Goal: Task Accomplishment & Management: Manage account settings

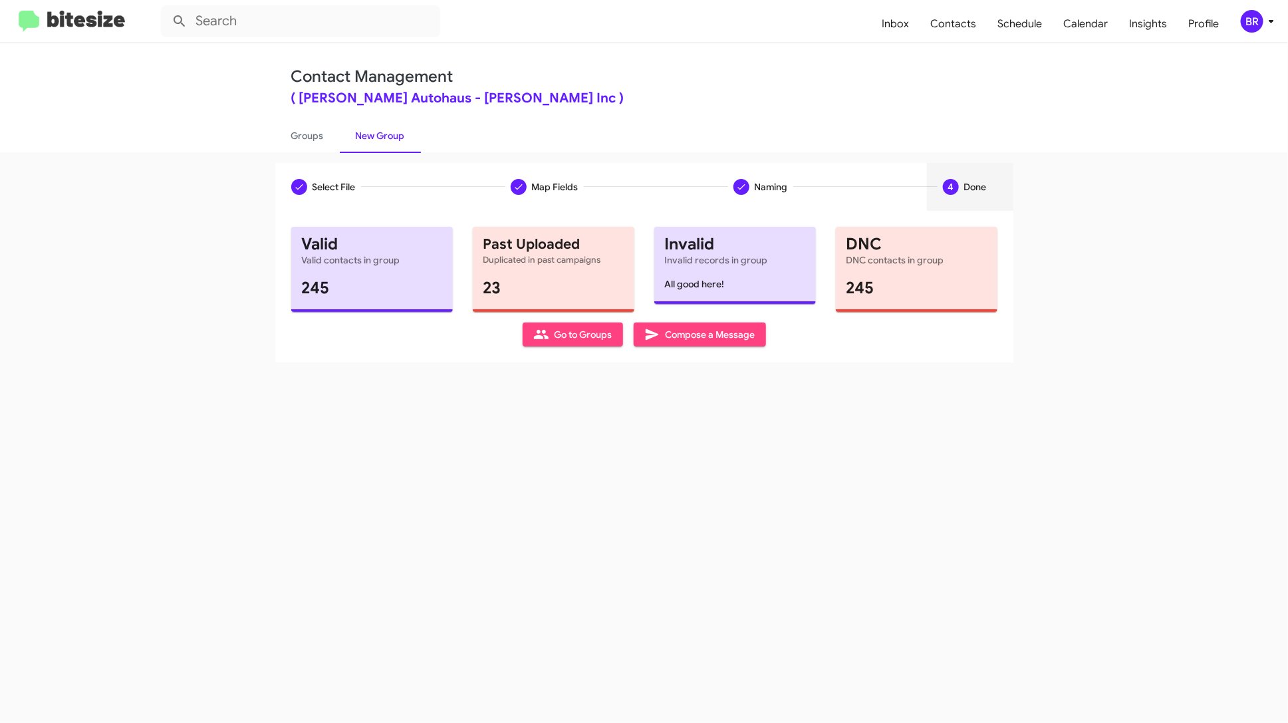
click at [1240, 20] on span "BR" at bounding box center [1260, 21] width 40 height 23
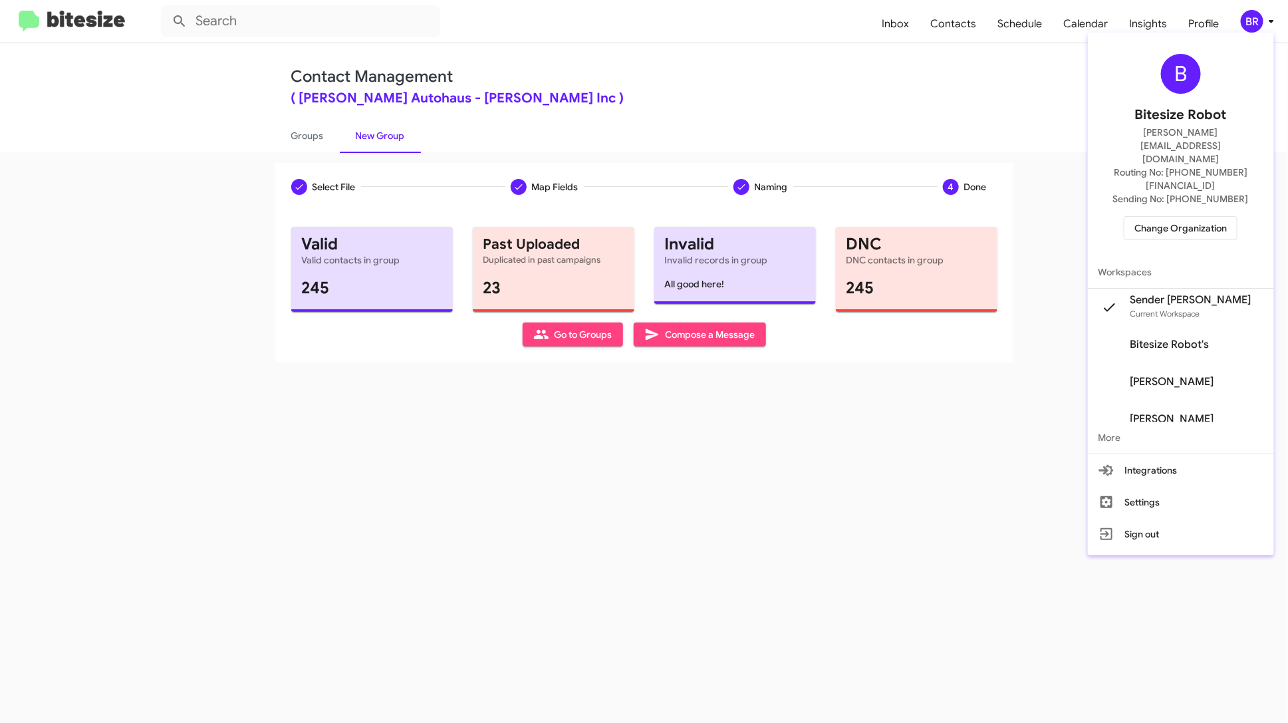
click at [961, 28] on div at bounding box center [644, 361] width 1288 height 723
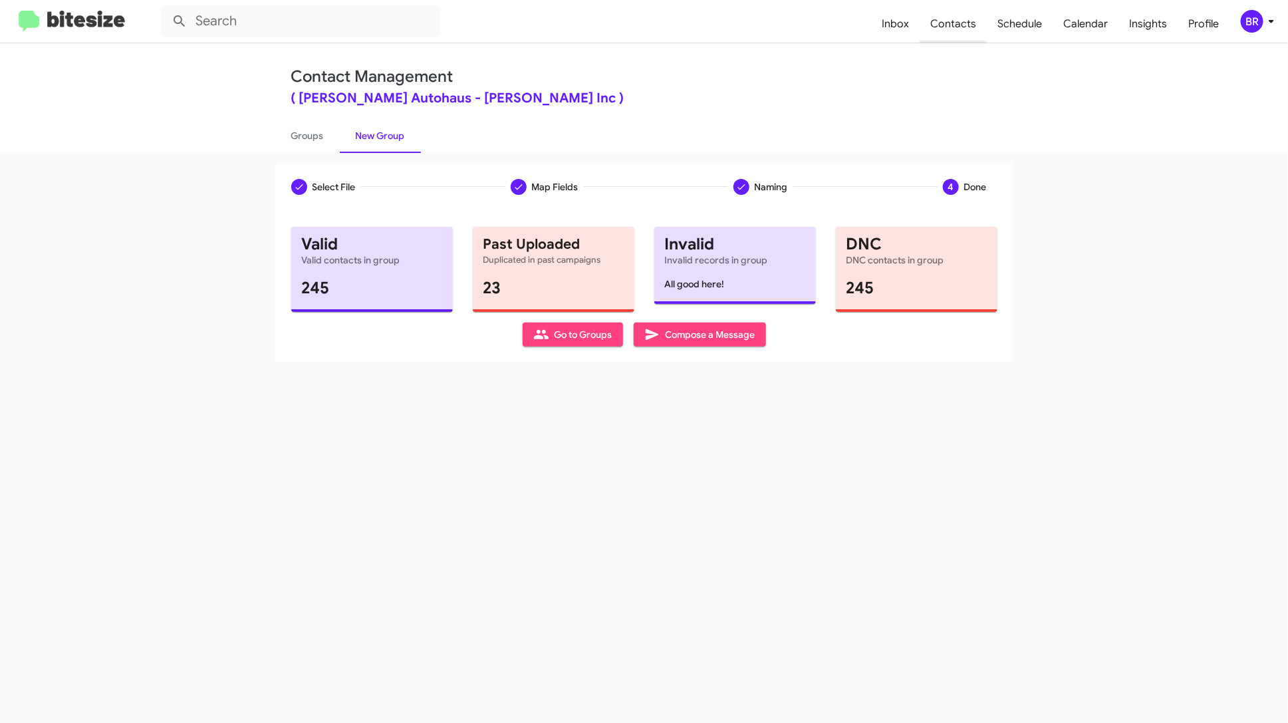
click at [949, 29] on span "Contacts" at bounding box center [952, 24] width 67 height 39
type input "in:groups"
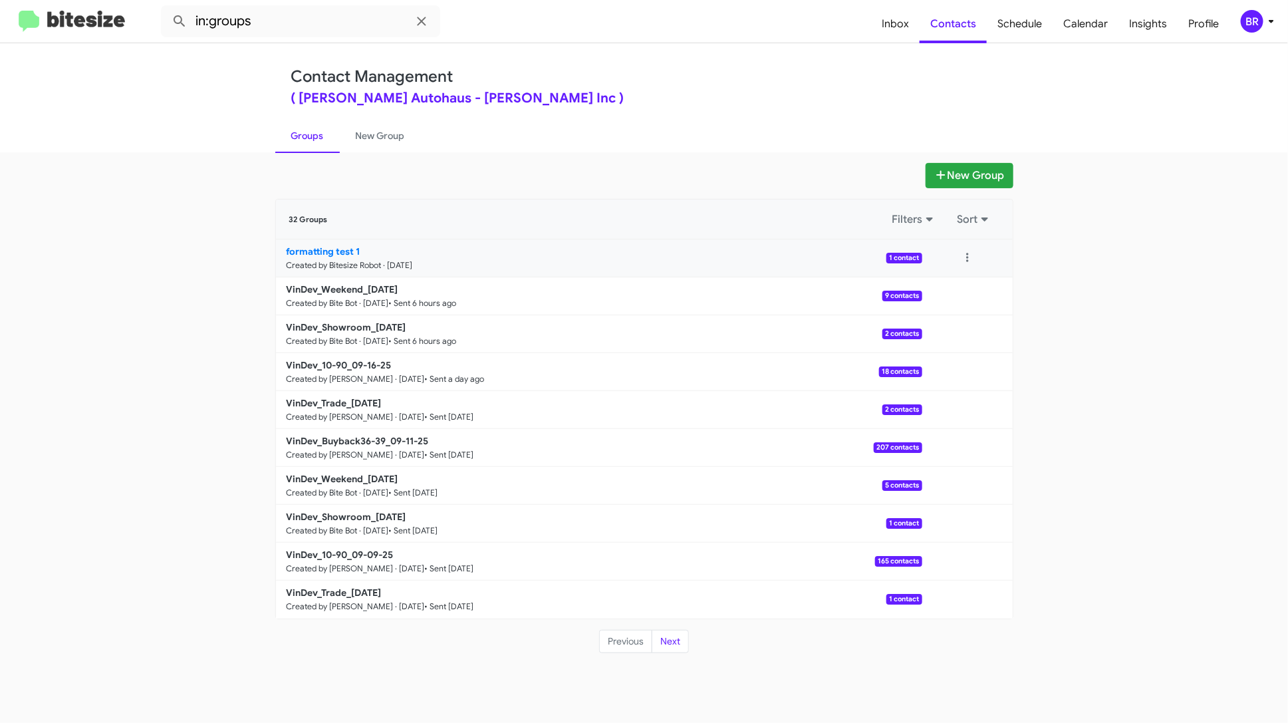
click at [626, 254] on p "formatting test 1" at bounding box center [599, 251] width 625 height 13
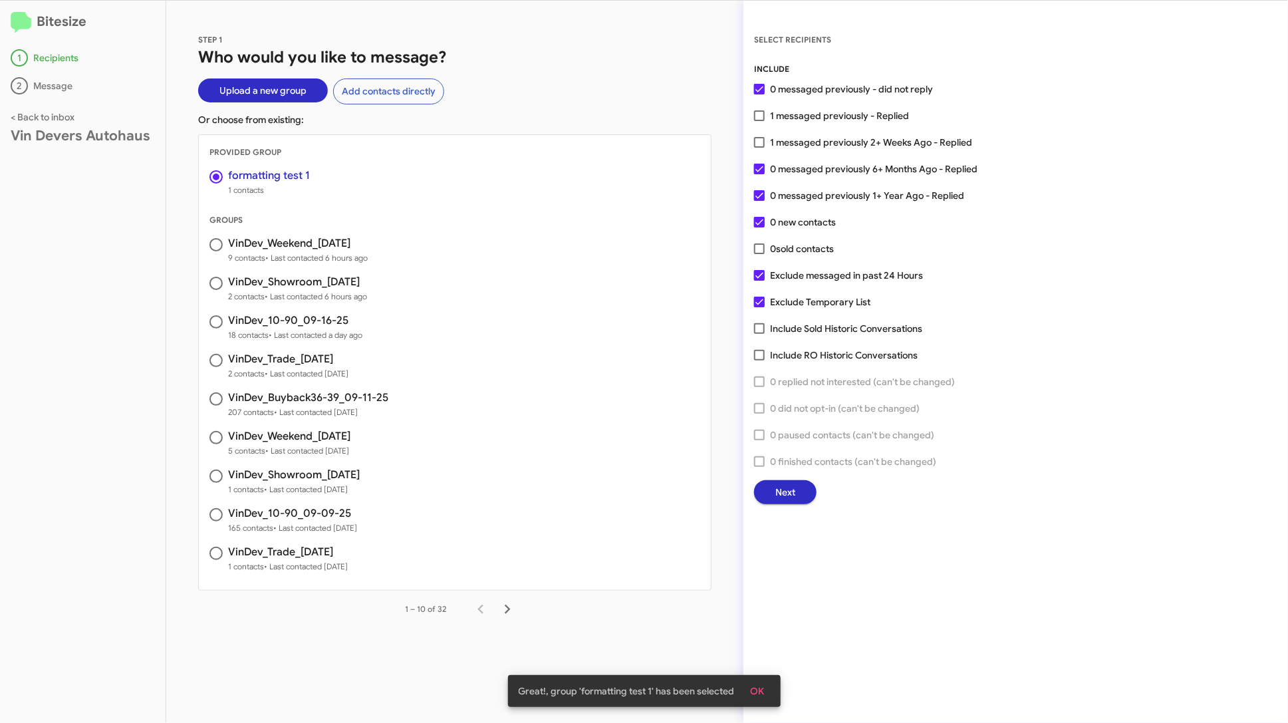
click at [801, 494] on button "Next" at bounding box center [785, 492] width 62 height 24
click at [800, 148] on span "1 messaged previously 2+ Weeks Ago - Replied" at bounding box center [871, 142] width 202 height 16
click at [759, 148] on input "1 messaged previously 2+ Weeks Ago - Replied" at bounding box center [759, 148] width 1 height 1
checkbox input "true"
click at [798, 494] on button "Next" at bounding box center [785, 492] width 62 height 24
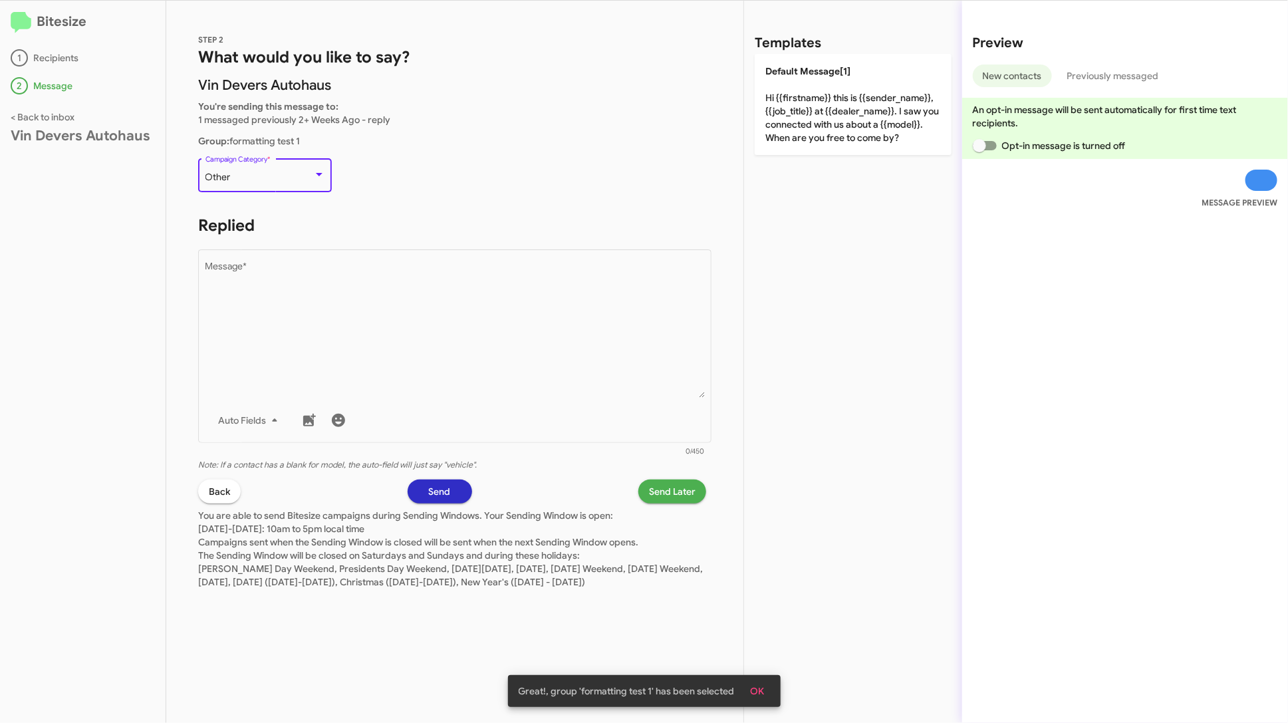
click at [318, 170] on div at bounding box center [319, 175] width 12 height 11
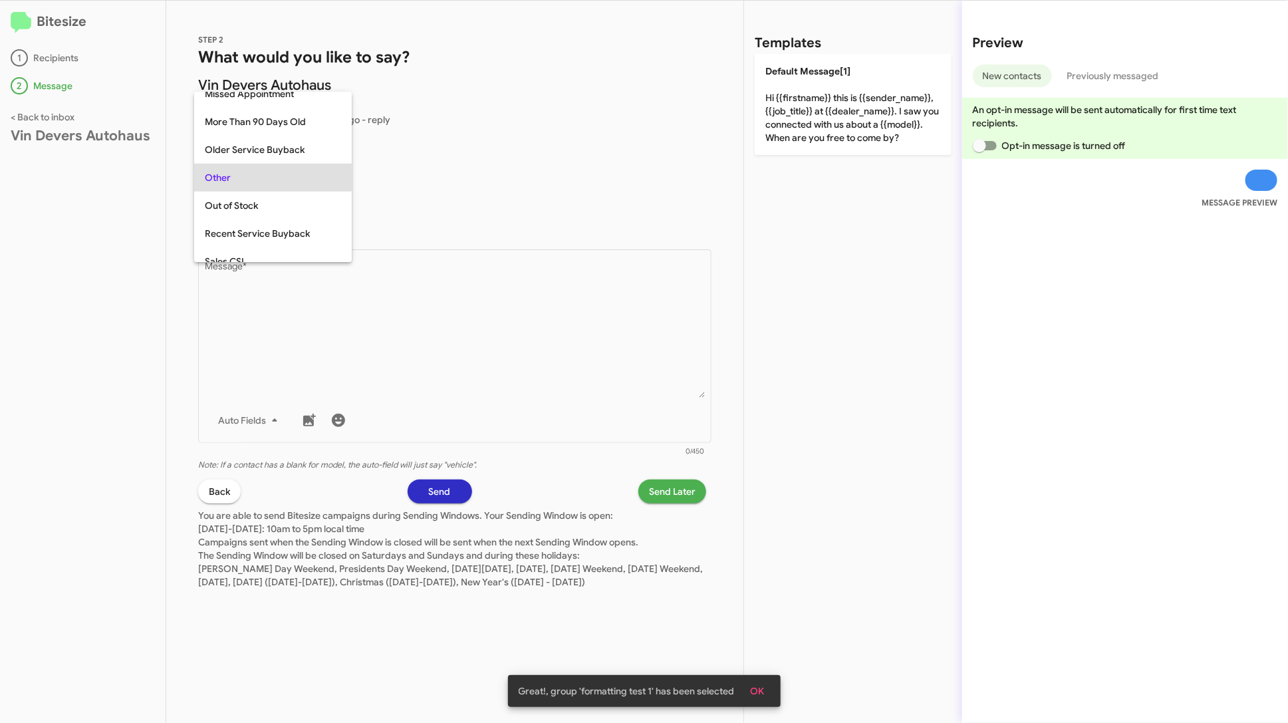
click at [444, 192] on div at bounding box center [644, 361] width 1288 height 723
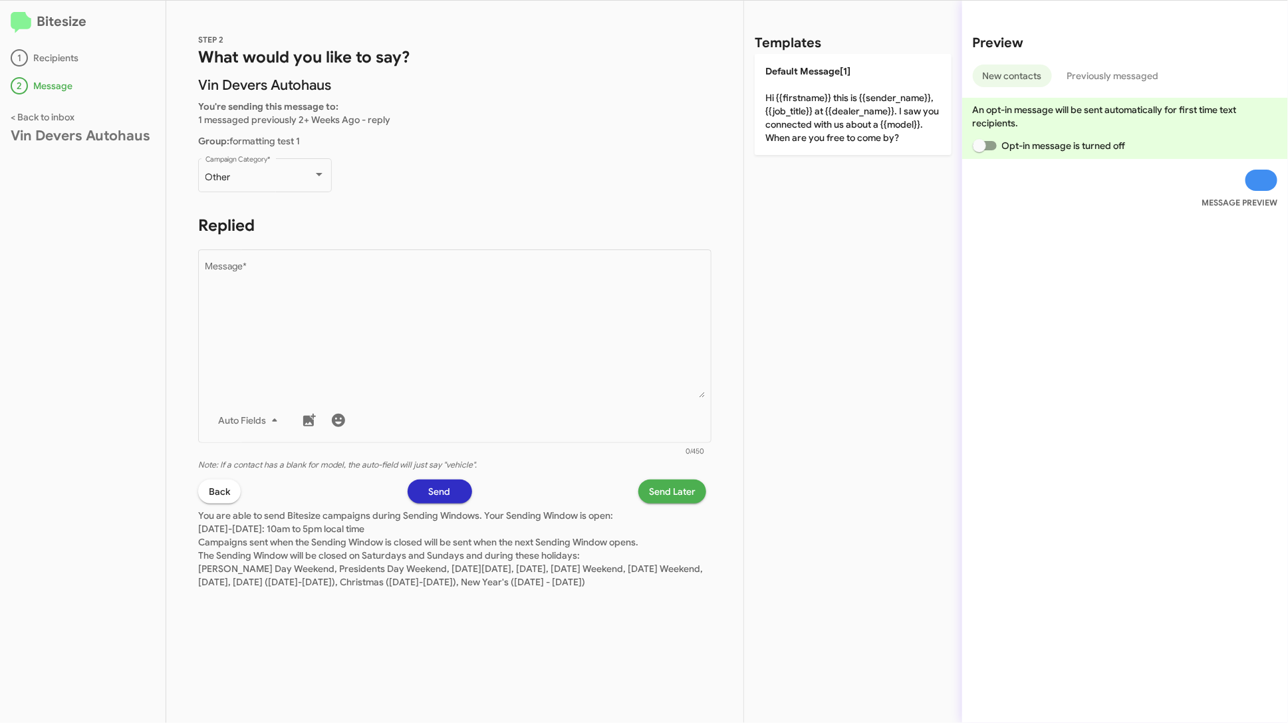
click at [685, 493] on span "Send Later" at bounding box center [672, 491] width 47 height 24
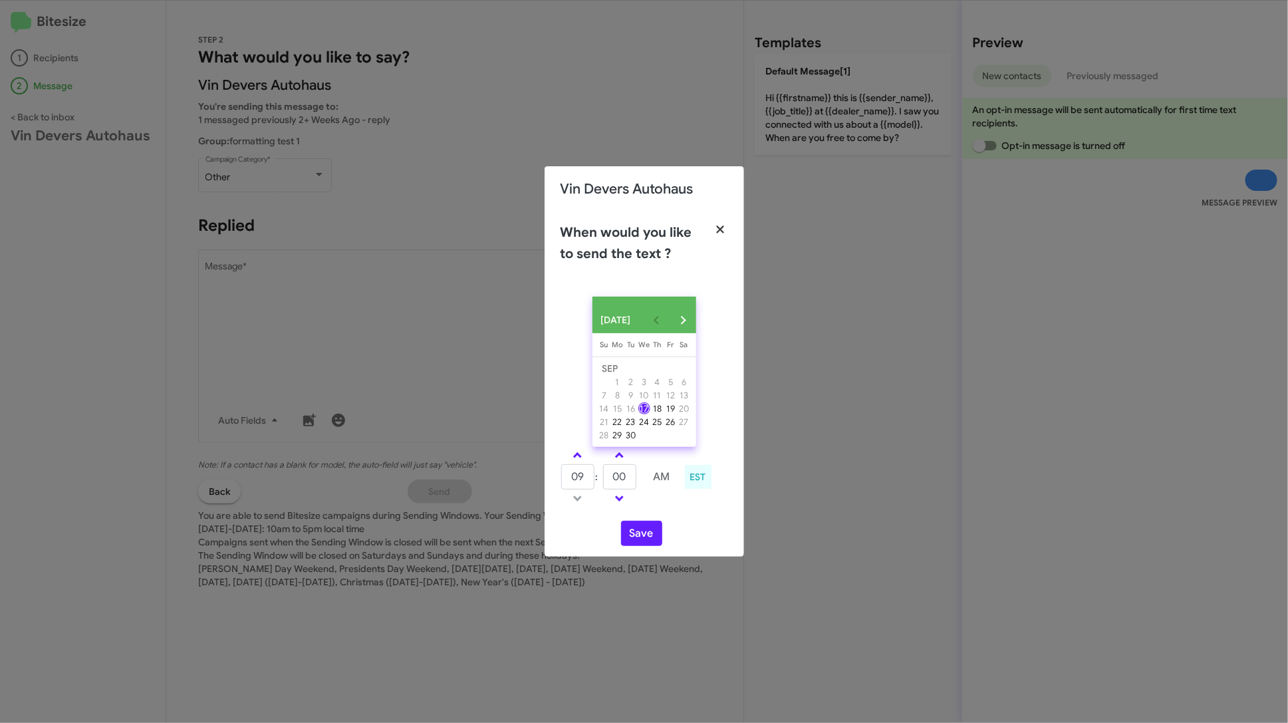
click at [725, 220] on fa-icon "button" at bounding box center [720, 230] width 15 height 20
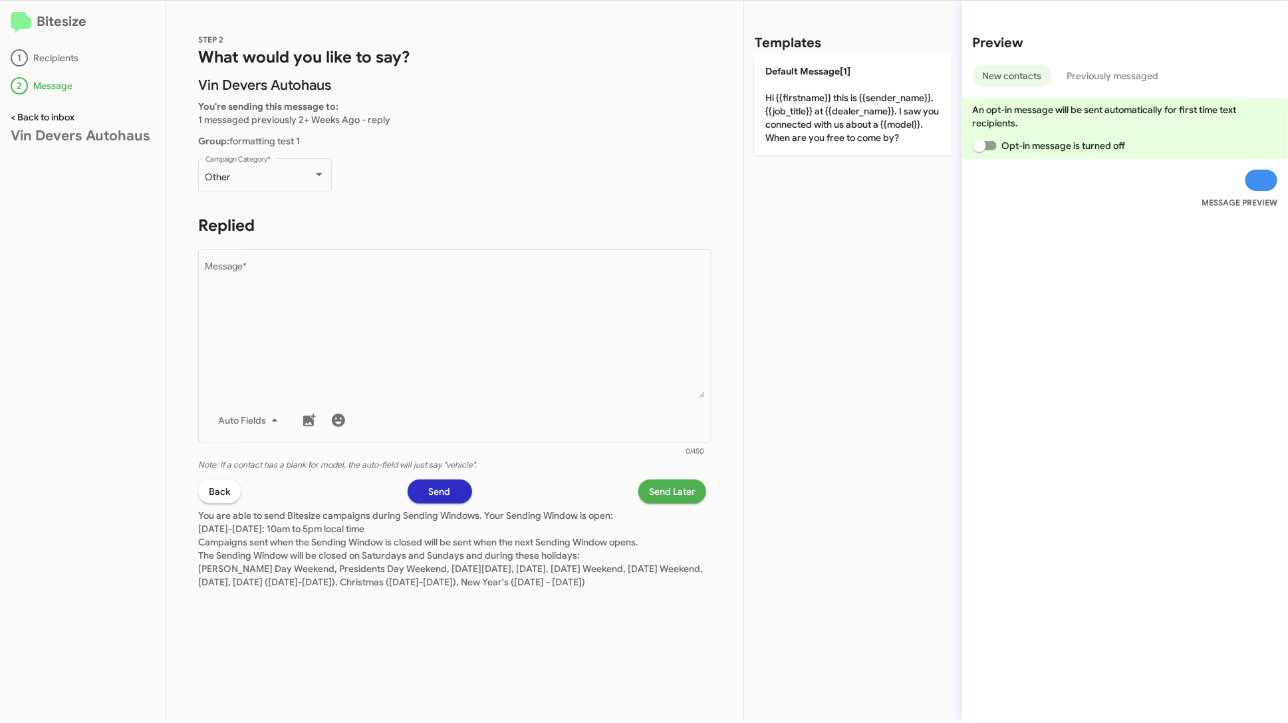
click at [40, 120] on link "< Back to inbox" at bounding box center [43, 117] width 64 height 12
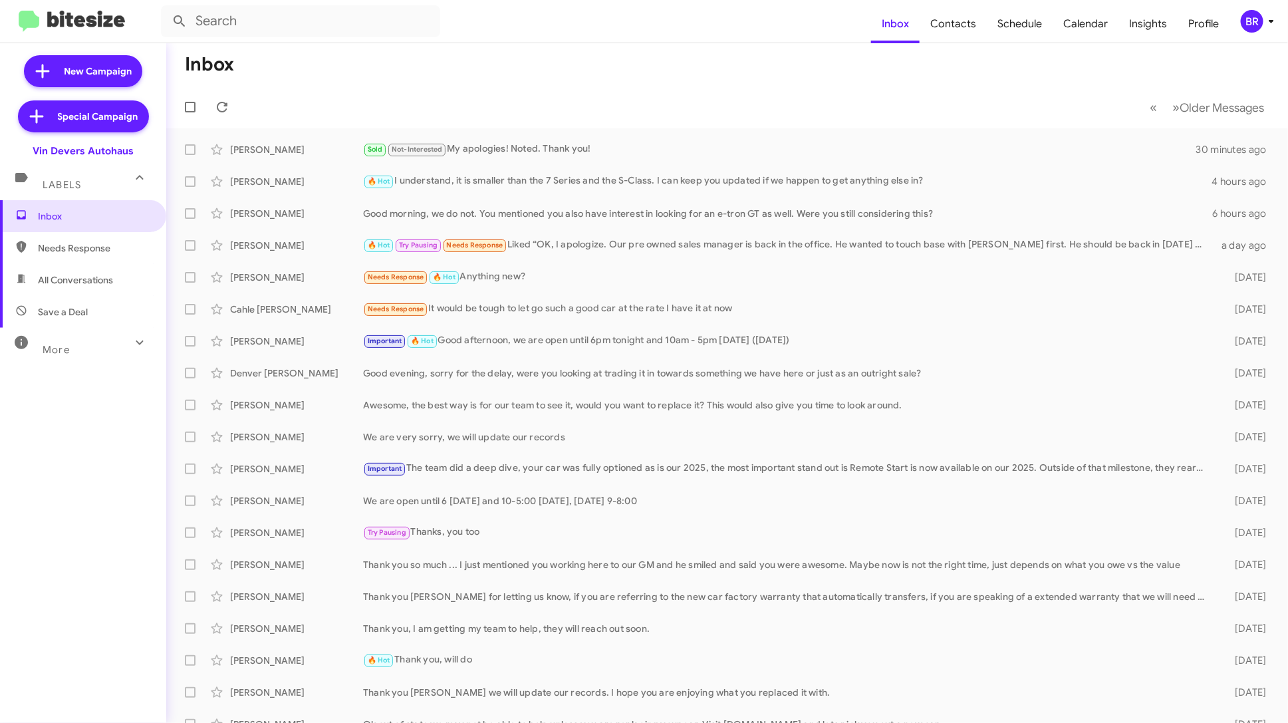
click at [1263, 13] on icon at bounding box center [1271, 21] width 16 height 16
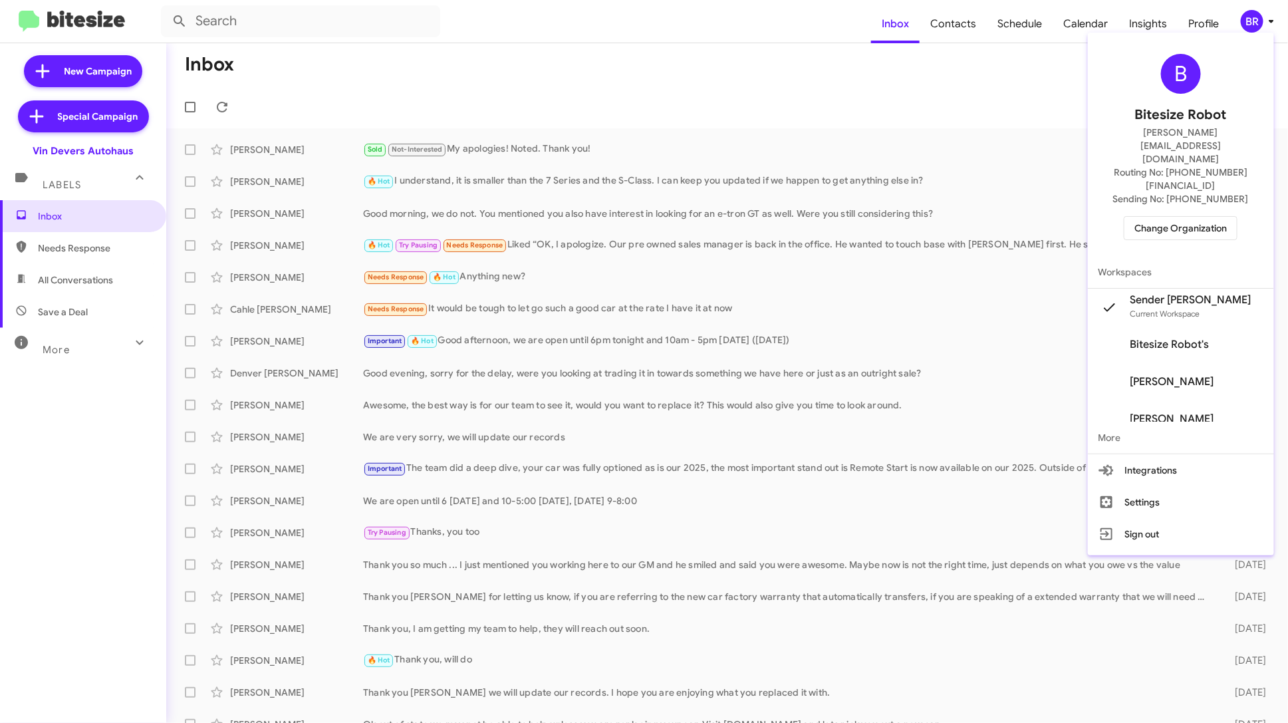
click at [955, 35] on div at bounding box center [644, 361] width 1288 height 723
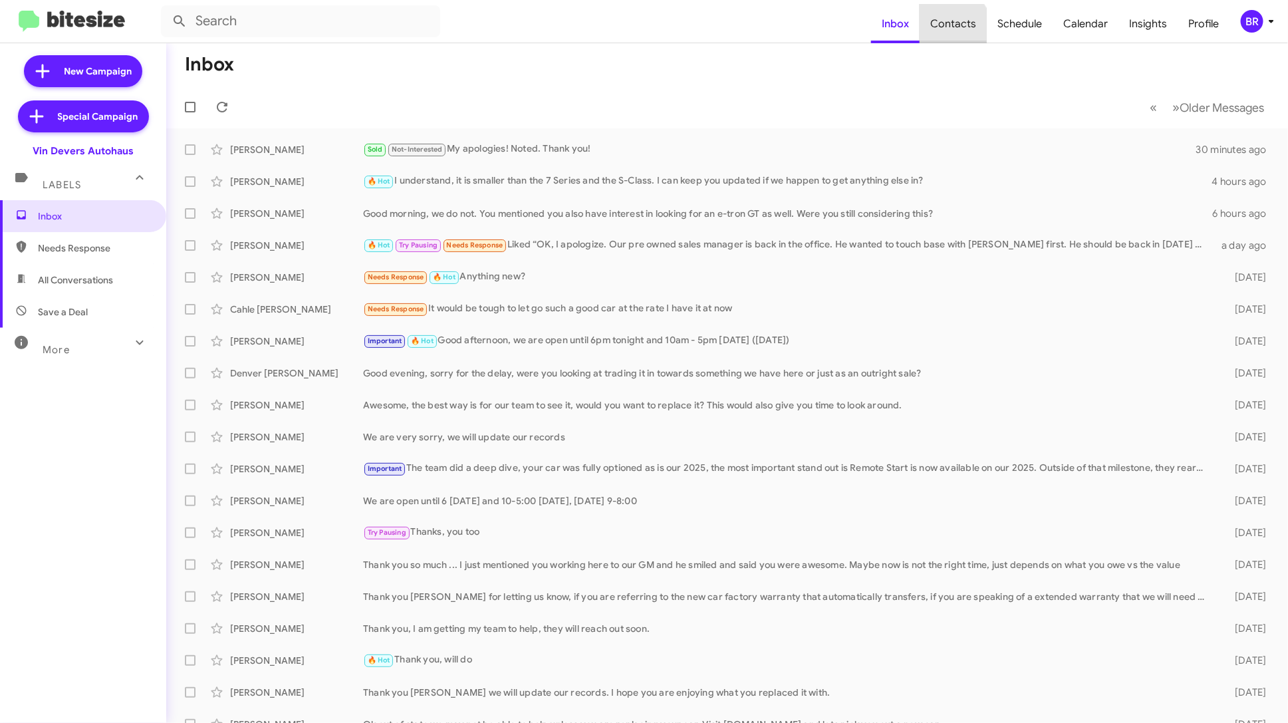
click at [957, 27] on span "Contacts" at bounding box center [952, 24] width 67 height 39
type input "in:groups"
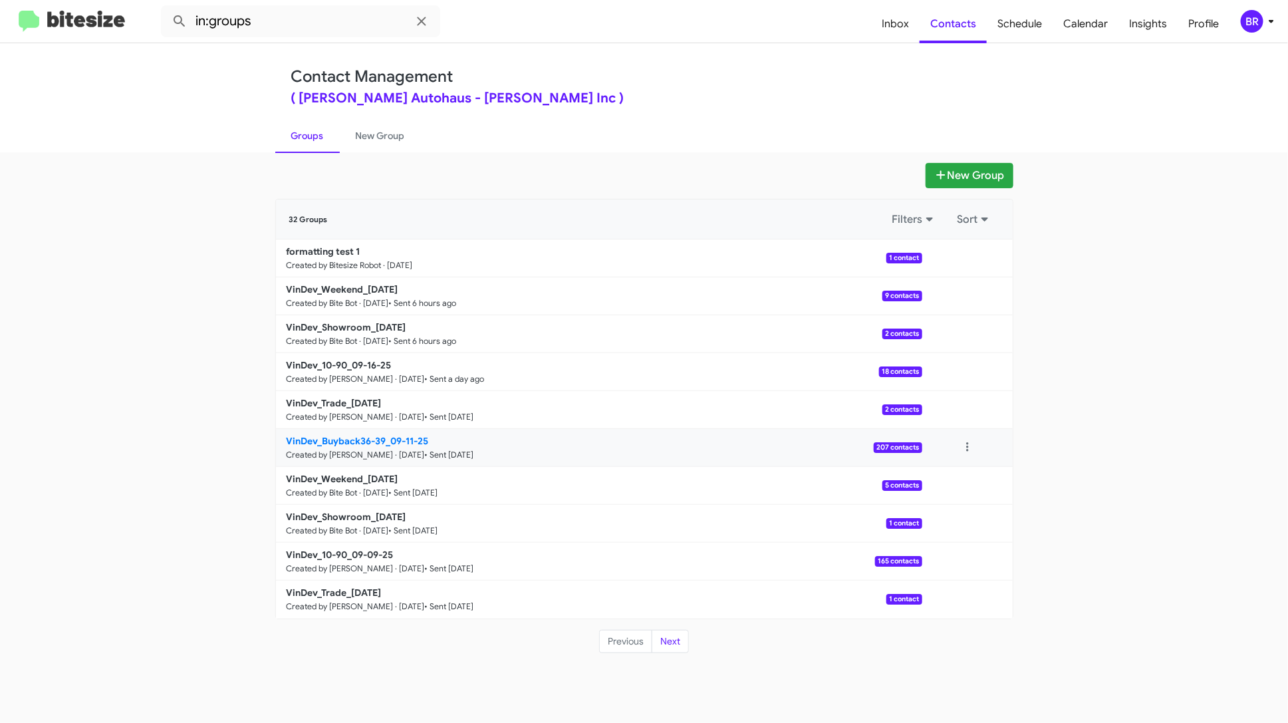
click at [671, 439] on p "VinDev_Buyback36-39_09-11-25" at bounding box center [599, 440] width 625 height 13
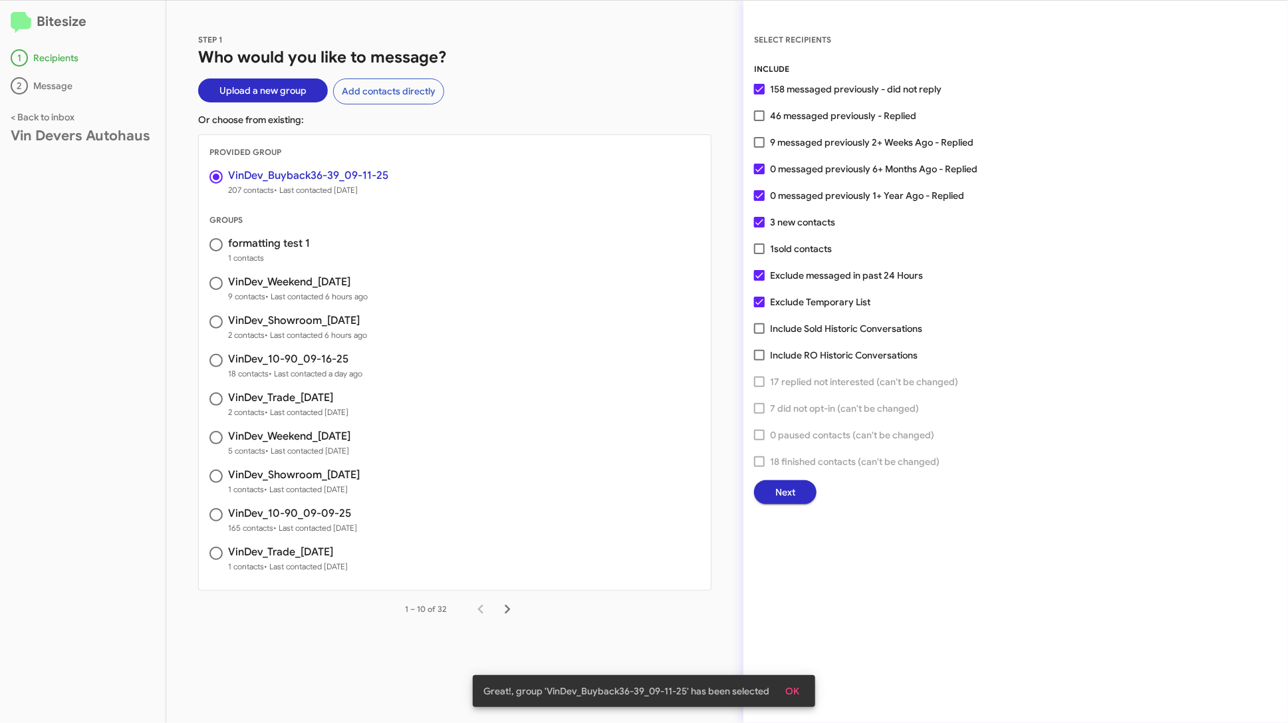
click at [800, 499] on button "Next" at bounding box center [785, 492] width 62 height 24
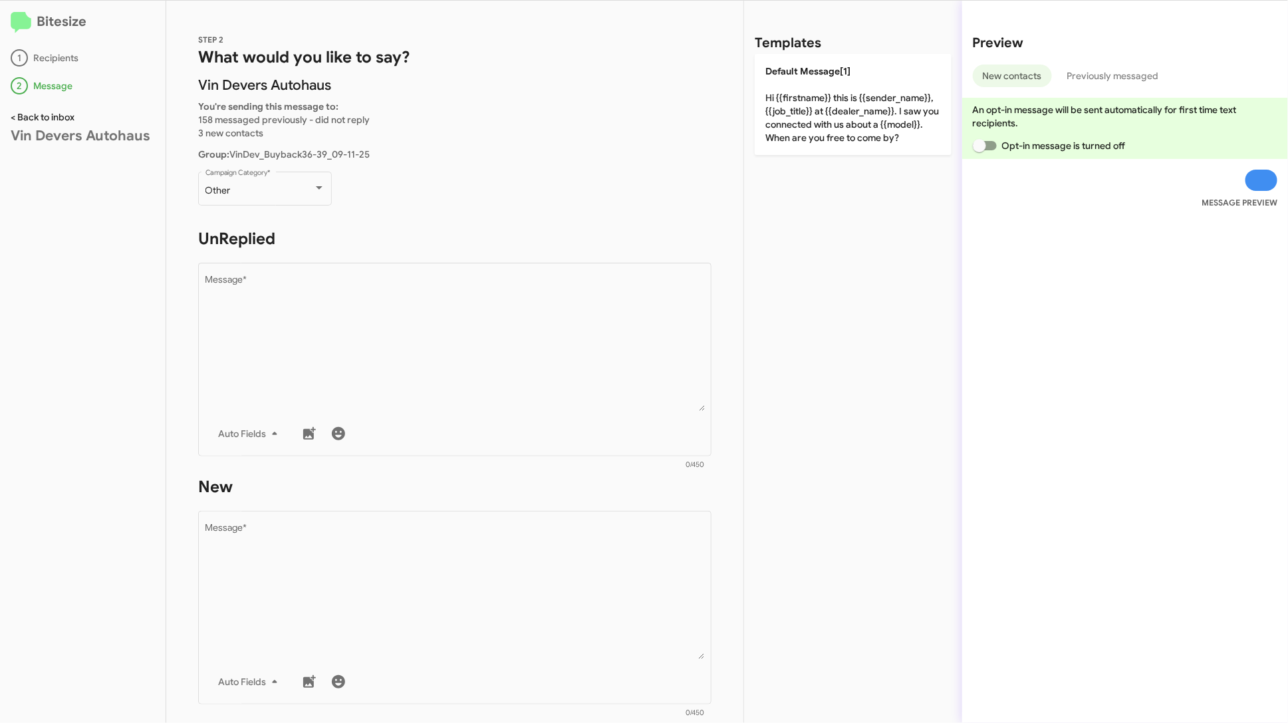
click at [53, 116] on link "< Back to inbox" at bounding box center [43, 117] width 64 height 12
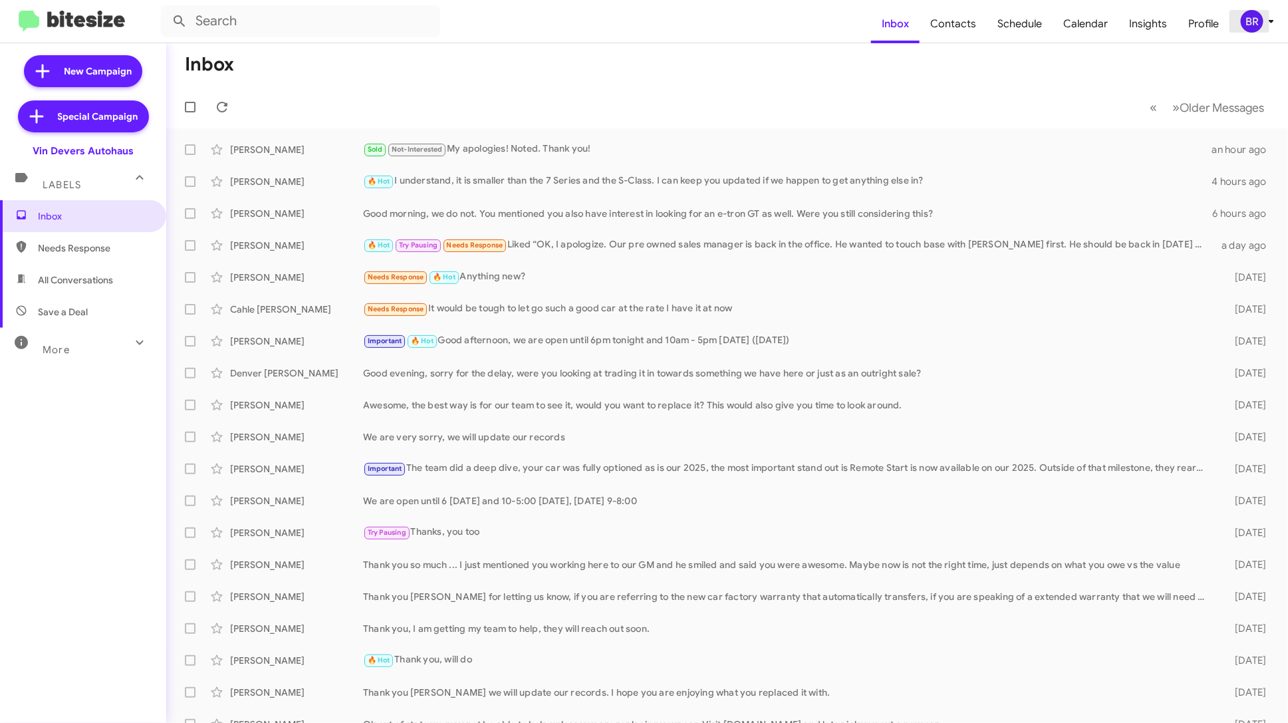
click at [1273, 21] on icon at bounding box center [1271, 21] width 5 height 3
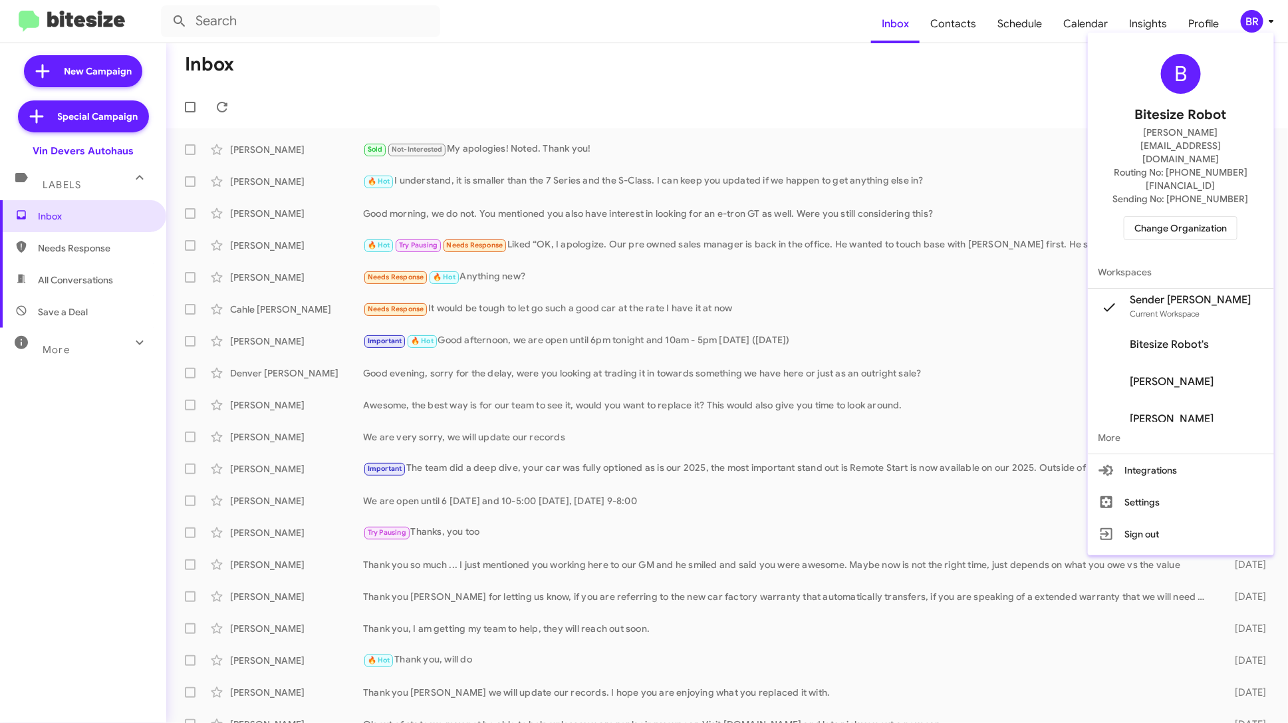
click at [892, 150] on div at bounding box center [644, 361] width 1288 height 723
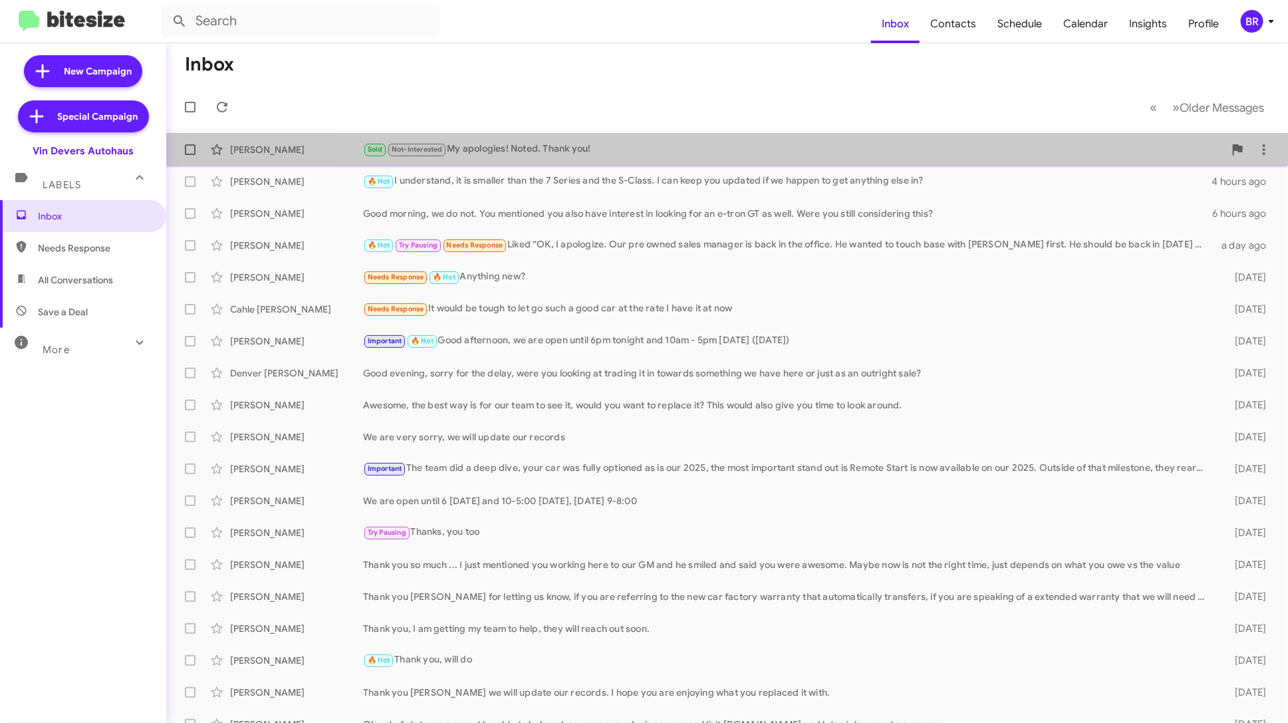
click at [848, 150] on div "Sold Not-Interested My apologies! Noted. Thank you!" at bounding box center [793, 149] width 861 height 15
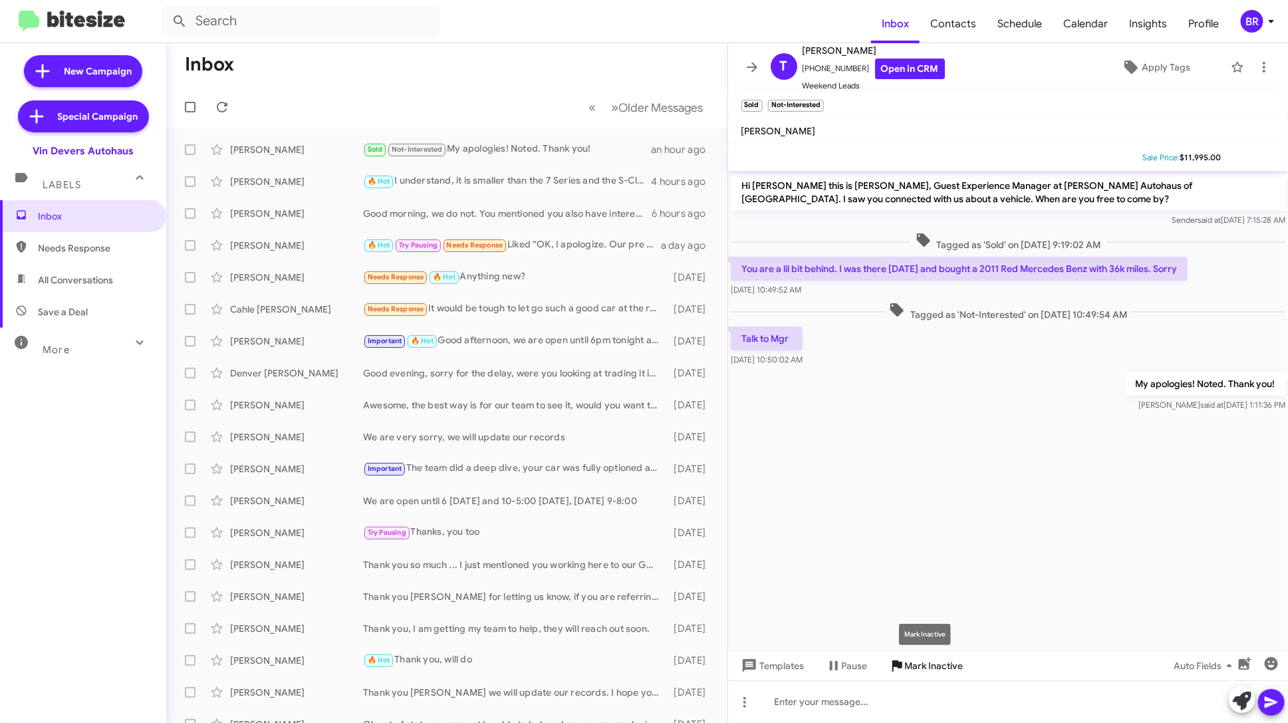
click at [929, 658] on span "Mark Inactive" at bounding box center [934, 666] width 59 height 24
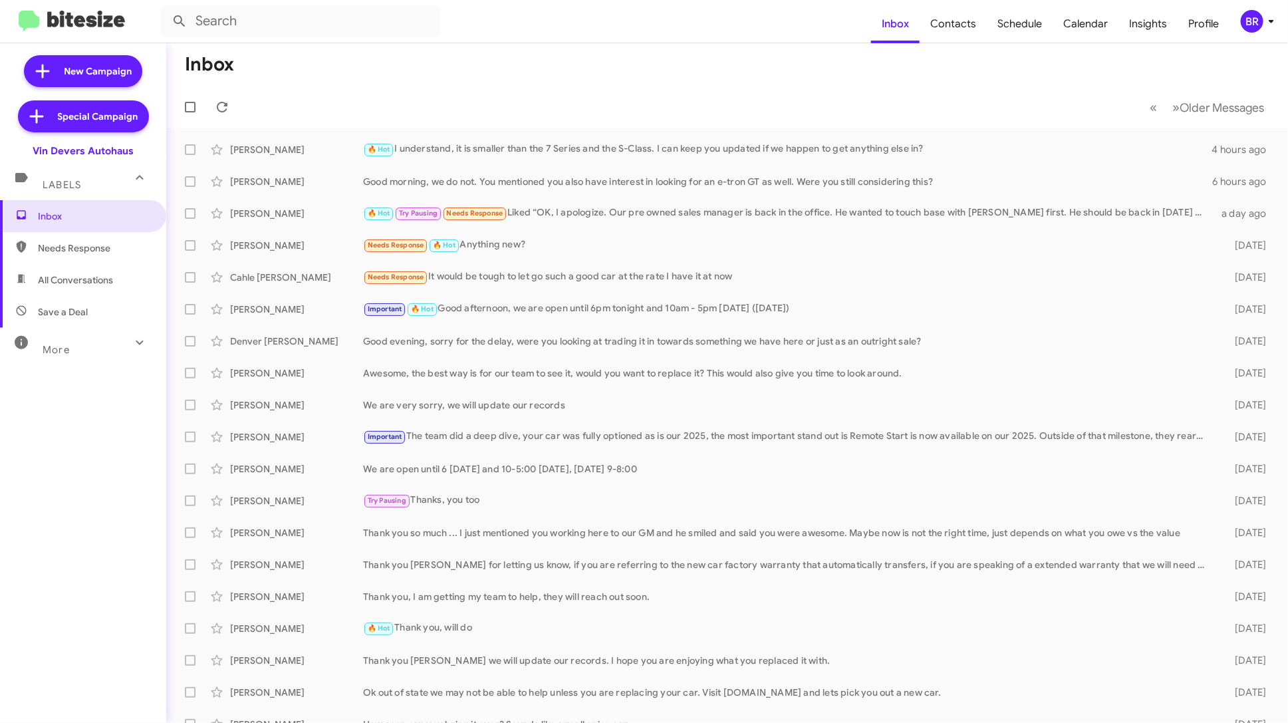
click at [1256, 28] on div "BR" at bounding box center [1252, 21] width 23 height 23
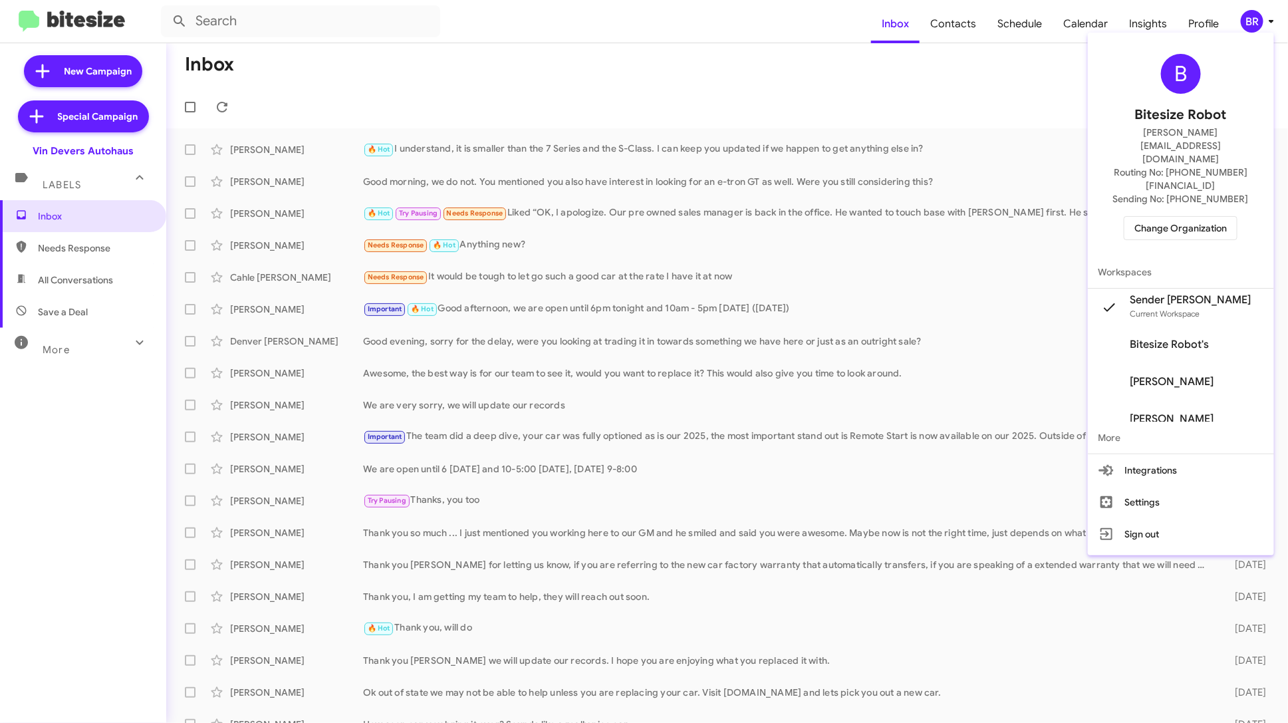
click at [82, 349] on div at bounding box center [644, 361] width 1288 height 723
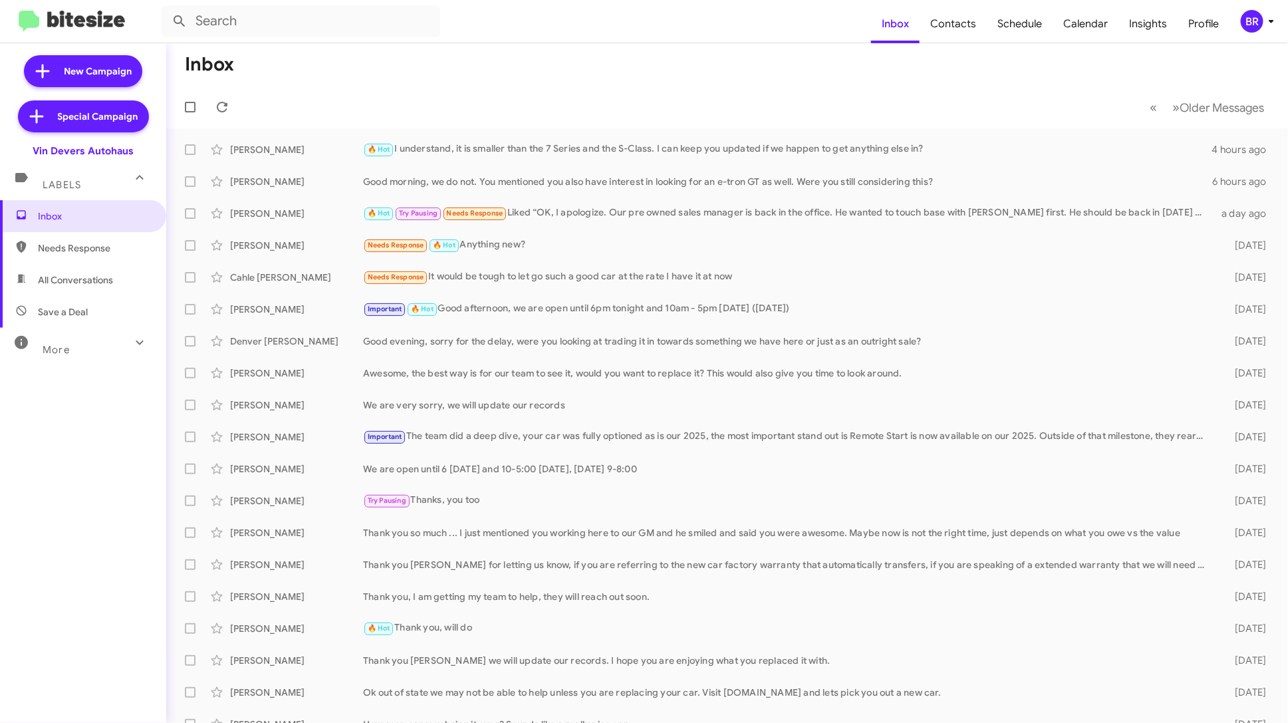
click at [77, 349] on div "More" at bounding box center [70, 344] width 118 height 25
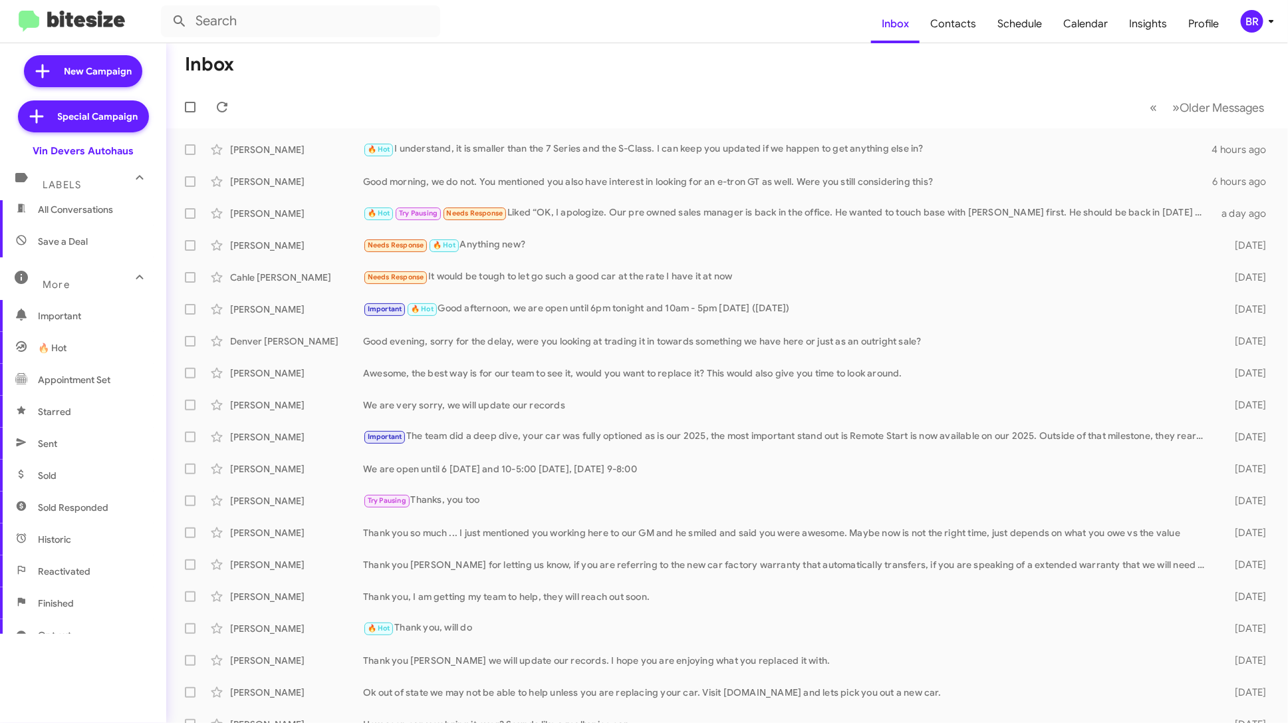
scroll to position [88, 0]
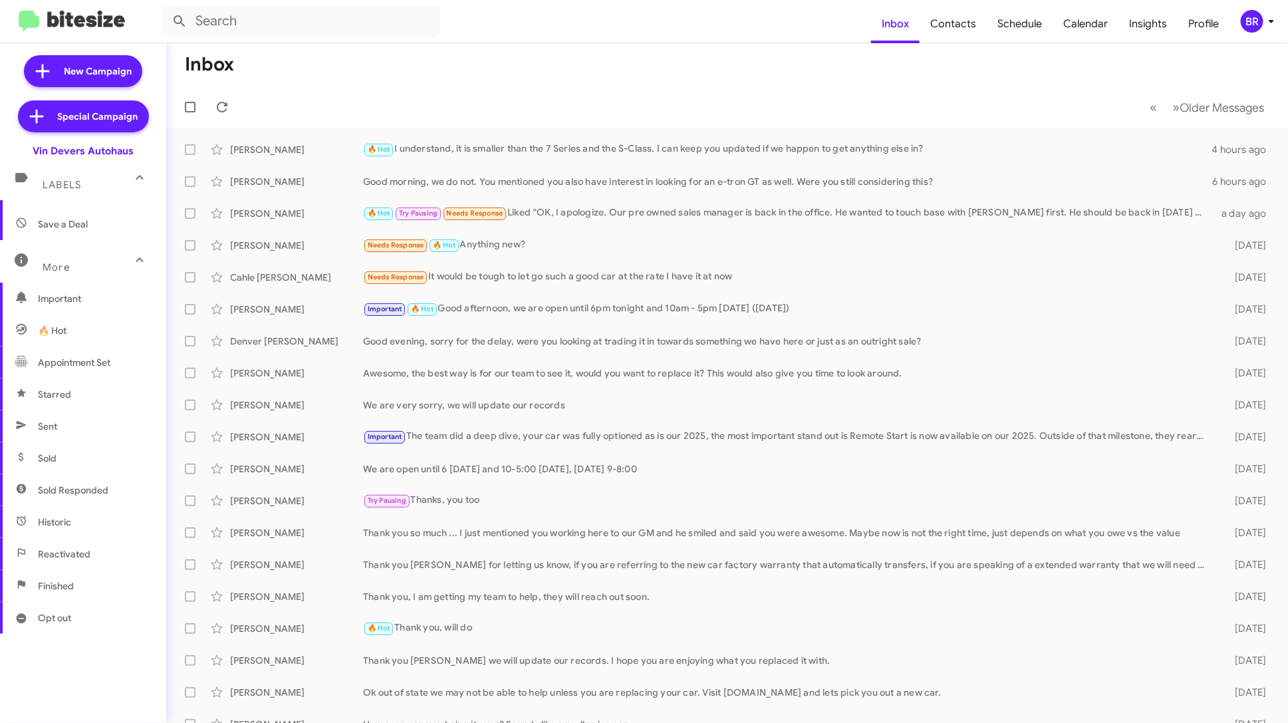
click at [78, 610] on span "Opt out" at bounding box center [83, 618] width 166 height 32
type input "in:opt-out"
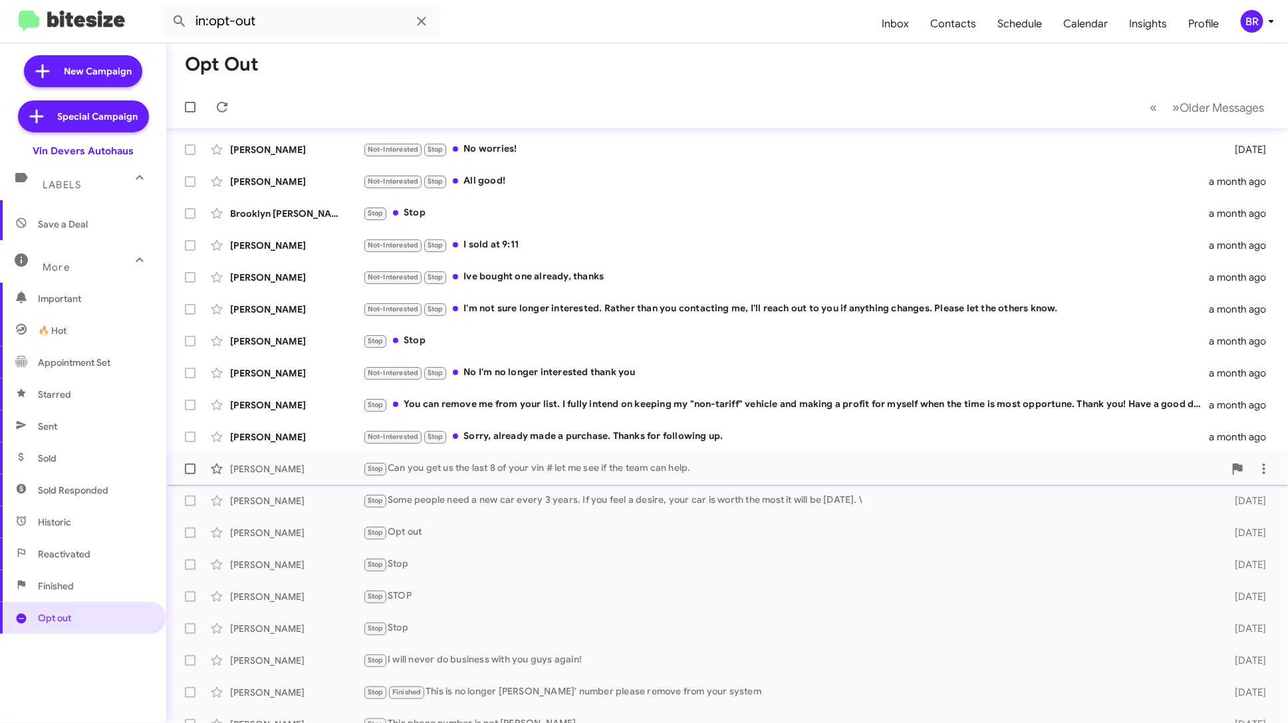
scroll to position [49, 0]
